Goal: Task Accomplishment & Management: Complete application form

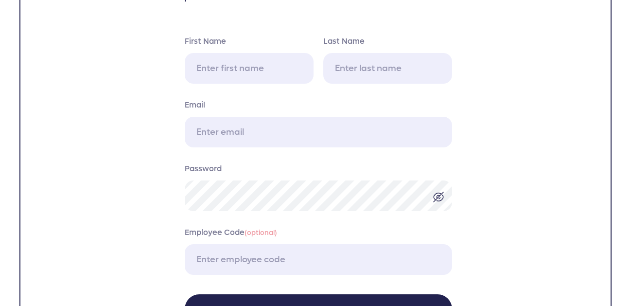
scroll to position [85, 0]
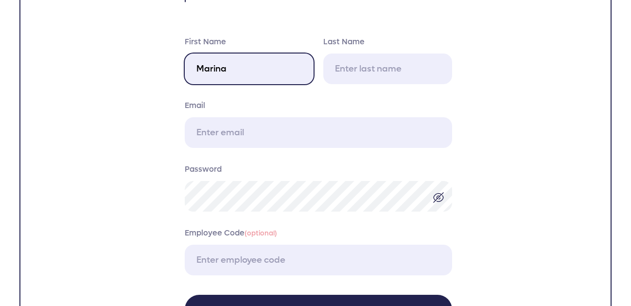
type input "Marina"
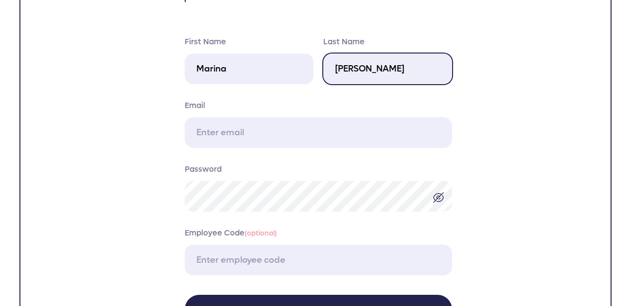
type input "[PERSON_NAME]"
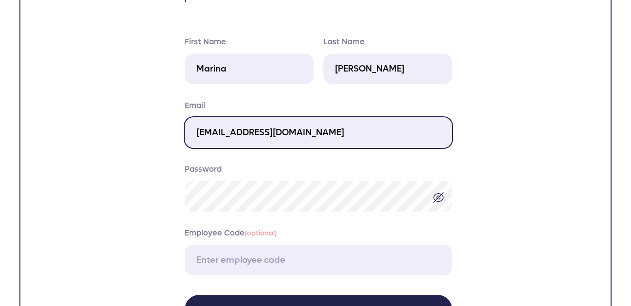
type input "[EMAIL_ADDRESS][DOMAIN_NAME]"
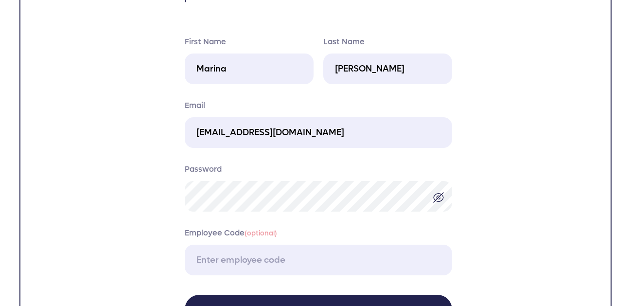
click at [437, 197] on img at bounding box center [439, 198] width 12 height 12
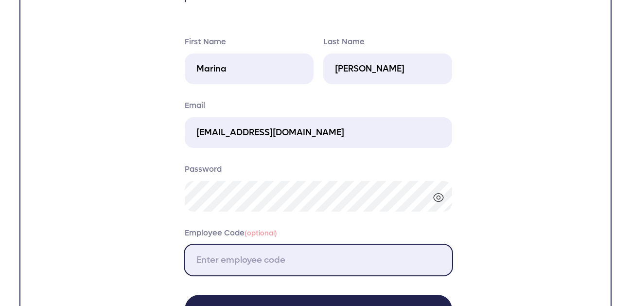
click at [286, 259] on input "Employee Code (optional)" at bounding box center [318, 260] width 267 height 31
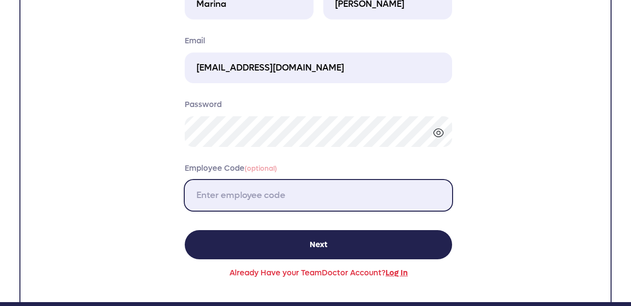
scroll to position [149, 0]
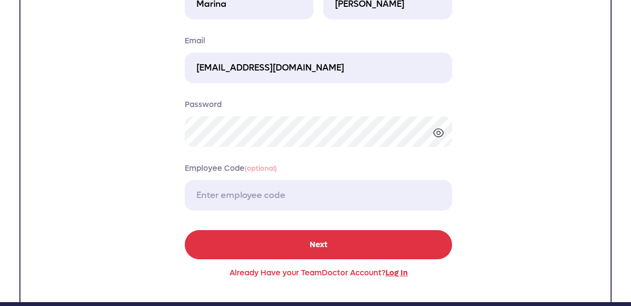
click at [296, 245] on button "Next" at bounding box center [318, 244] width 267 height 29
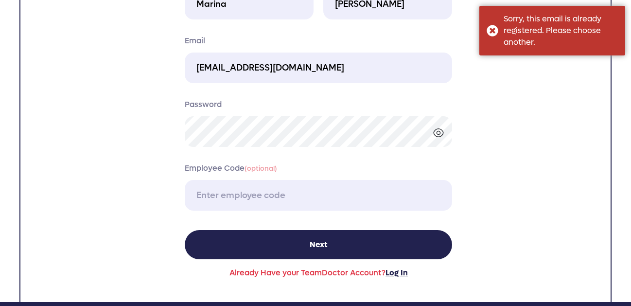
click at [401, 270] on span "Log In" at bounding box center [397, 272] width 22 height 10
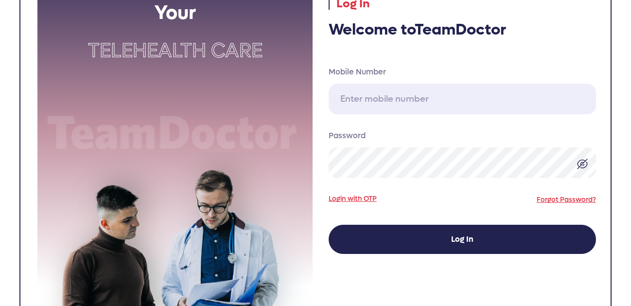
scroll to position [48, 0]
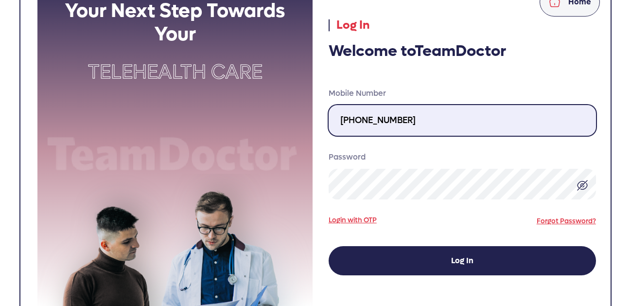
click at [412, 108] on input "517-731-0804" at bounding box center [462, 120] width 267 height 31
drag, startPoint x: 422, startPoint y: 124, endPoint x: 257, endPoint y: 110, distance: 165.4
click at [257, 113] on div "Your Next Step Towards Your Telehealth Care Home Log In Welcome to TeamDoctor M…" at bounding box center [319, 149] width 574 height 394
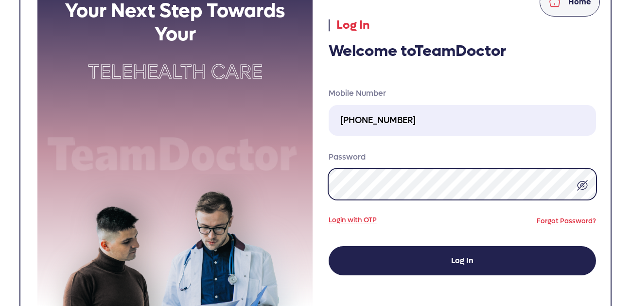
click at [462, 261] on button "Log In" at bounding box center [462, 260] width 267 height 29
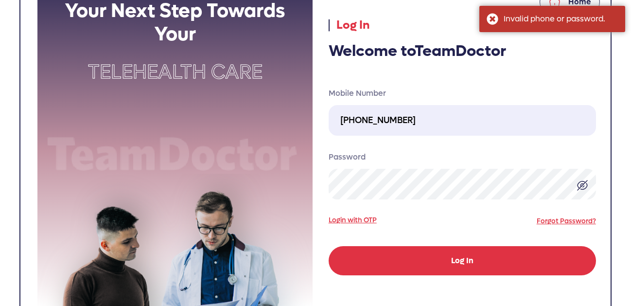
click at [437, 262] on button "Log In" at bounding box center [462, 260] width 267 height 29
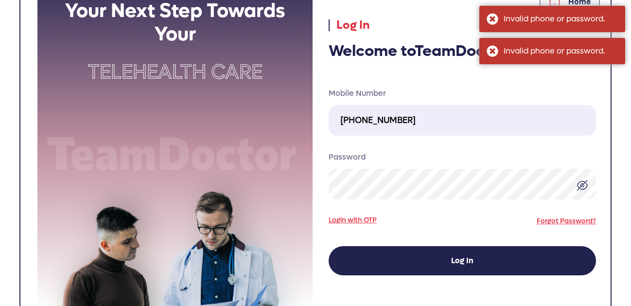
click at [584, 186] on img at bounding box center [583, 185] width 12 height 12
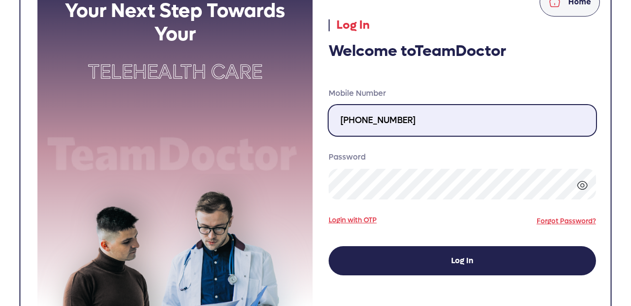
click at [342, 119] on input "310-804-5177" at bounding box center [462, 120] width 267 height 31
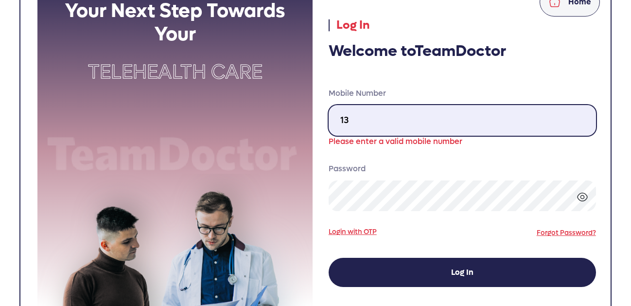
type input "1"
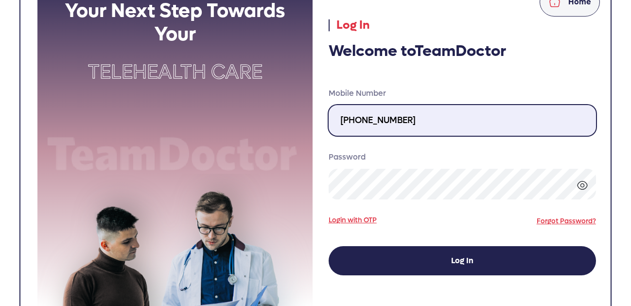
type input "310-804-5177"
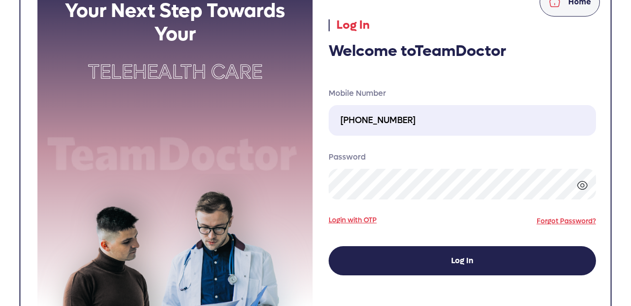
click at [341, 223] on link "Login with OTP" at bounding box center [353, 220] width 48 height 10
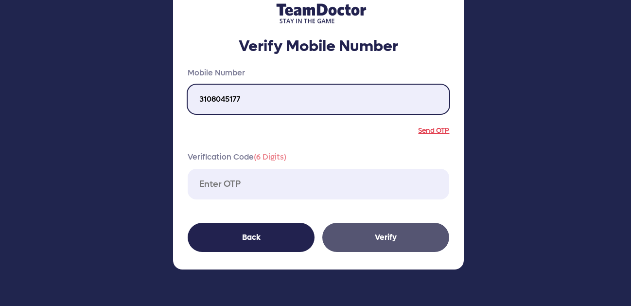
type input "3108045177"
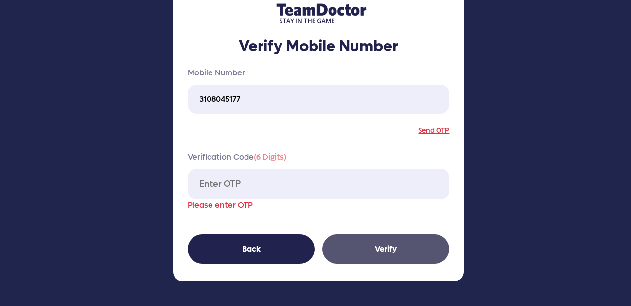
click at [440, 125] on p "Send OTP" at bounding box center [433, 132] width 31 height 14
click at [446, 129] on link "Send OTP" at bounding box center [433, 130] width 31 height 9
